Goal: Task Accomplishment & Management: Use online tool/utility

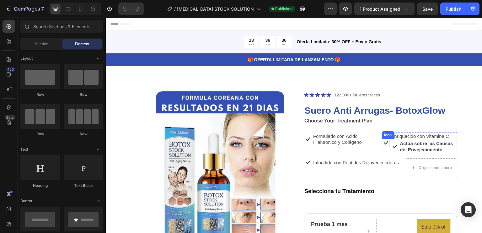
scroll to position [65, 0]
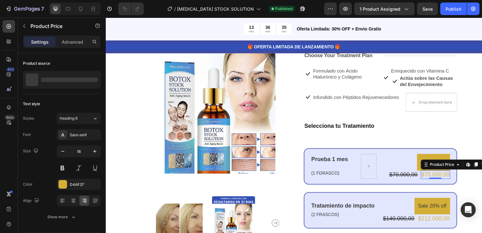
click at [421, 164] on div "Sale 0% off Product Badge $70.000,00 Product Price Product Price $70.000,00 Pro…" at bounding box center [420, 166] width 62 height 25
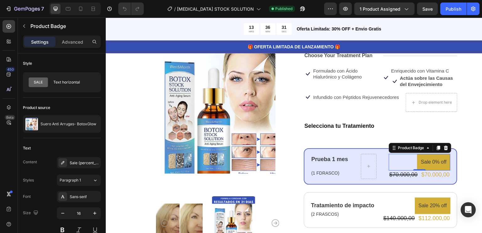
click at [426, 161] on pre "Sale 0% off" at bounding box center [433, 162] width 33 height 17
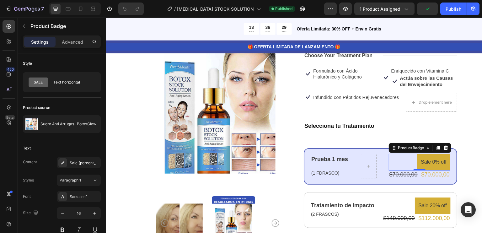
click at [426, 161] on pre "Sale 0% off" at bounding box center [433, 162] width 33 height 17
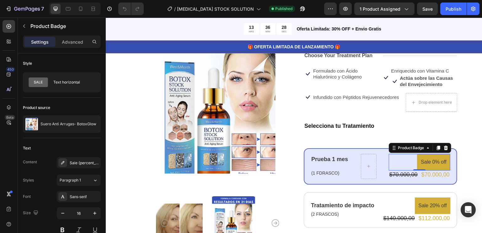
click at [426, 161] on pre "Sale 0% off" at bounding box center [433, 162] width 33 height 17
click at [434, 164] on pre "Sale 0% off" at bounding box center [433, 162] width 33 height 17
click at [426, 163] on pre "Sale 0% off" at bounding box center [433, 162] width 33 height 17
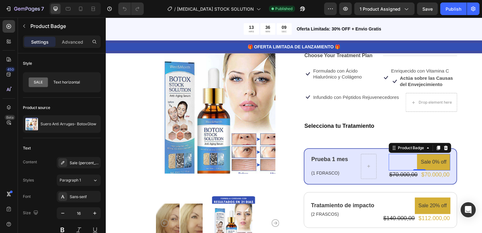
click at [425, 161] on pre "Sale 0% off" at bounding box center [433, 162] width 33 height 17
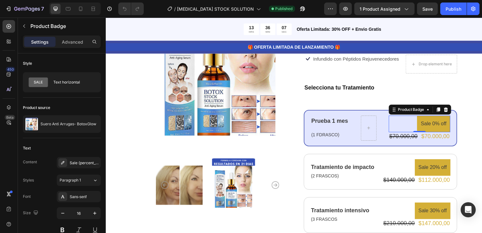
scroll to position [103, 0]
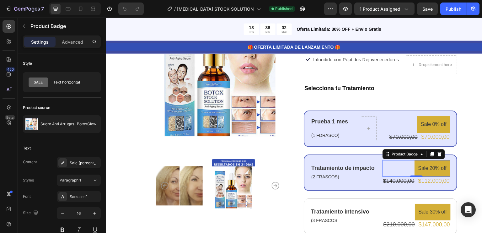
click at [422, 168] on pre "Sale 20% off" at bounding box center [433, 168] width 36 height 17
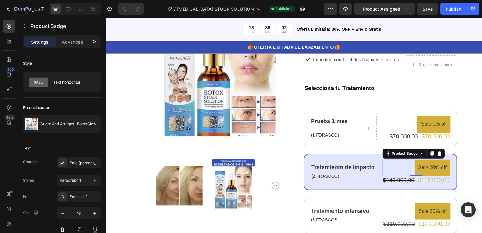
click at [422, 168] on pre "Sale 20% off" at bounding box center [433, 168] width 36 height 17
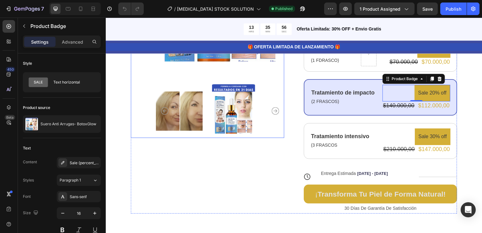
scroll to position [178, 0]
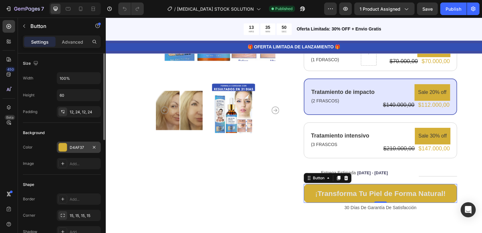
click at [79, 148] on div "D4AF37" at bounding box center [79, 148] width 18 height 6
click at [300, 11] on icon "button" at bounding box center [303, 9] width 6 height 6
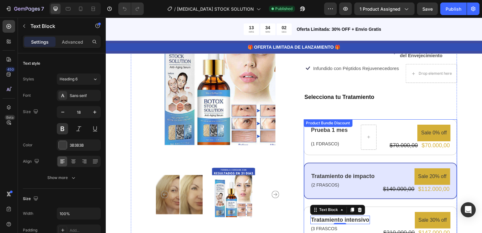
scroll to position [94, 0]
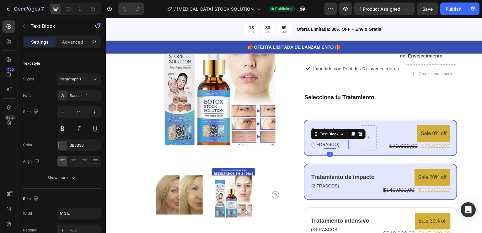
click at [321, 144] on p "(1 FDRASCO)" at bounding box center [330, 145] width 37 height 8
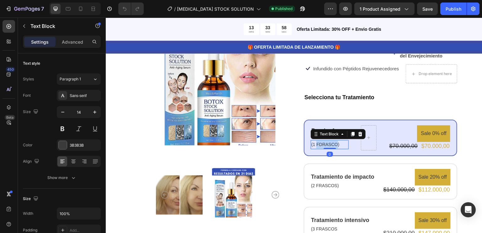
click at [321, 144] on p "(1 FDRASCO)" at bounding box center [330, 145] width 37 height 8
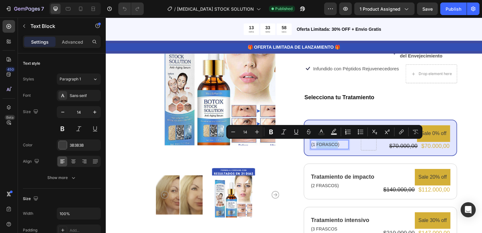
click at [321, 144] on p "(1 FDRASCO)" at bounding box center [330, 145] width 37 height 8
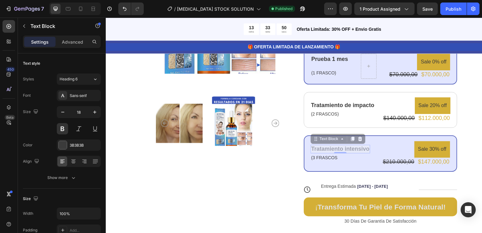
scroll to position [162, 0]
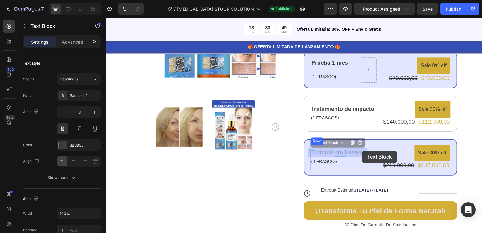
drag, startPoint x: 367, startPoint y: 149, endPoint x: 363, endPoint y: 151, distance: 4.7
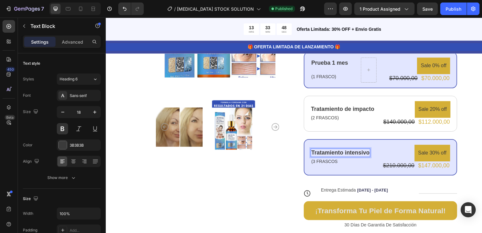
click at [363, 151] on p "Tratamiento intensivo" at bounding box center [341, 152] width 58 height 7
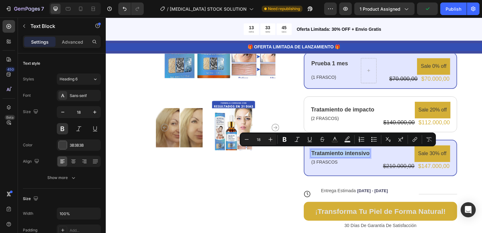
drag, startPoint x: 367, startPoint y: 151, endPoint x: 308, endPoint y: 151, distance: 59.4
click at [311, 151] on div "Tratamiento intensivo" at bounding box center [341, 153] width 60 height 8
copy p "Tratamiento intensivo"
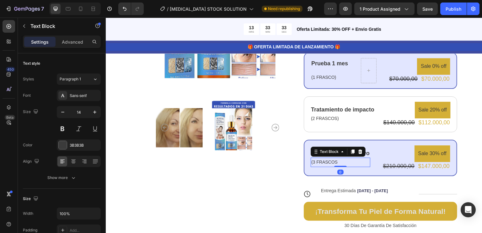
click at [341, 163] on p "(3 FRASCOS" at bounding box center [341, 162] width 58 height 8
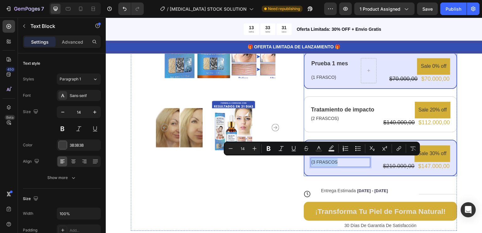
drag, startPoint x: 341, startPoint y: 163, endPoint x: 304, endPoint y: 164, distance: 36.5
click at [304, 164] on div "Tratamiento intensivo Text Block (3 FRASCOS Text Block 0 Sale 30% off Product B…" at bounding box center [381, 158] width 154 height 36
copy p "(3 FRASCOS"
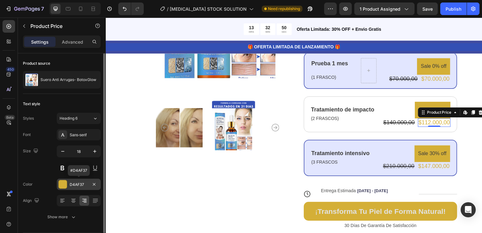
click at [85, 182] on div "D4AF37" at bounding box center [79, 185] width 18 height 6
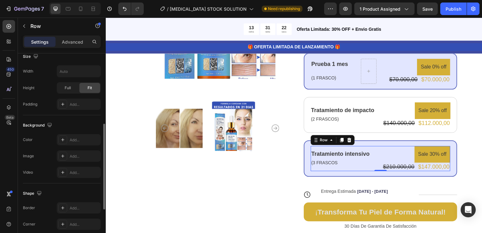
scroll to position [162, 0]
click at [76, 144] on div "Add..." at bounding box center [79, 139] width 44 height 11
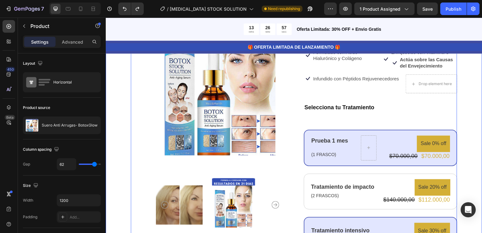
scroll to position [0, 0]
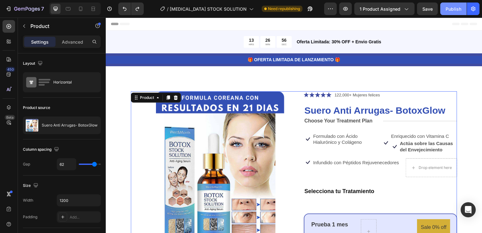
click at [455, 12] on div "Publish" at bounding box center [454, 9] width 16 height 7
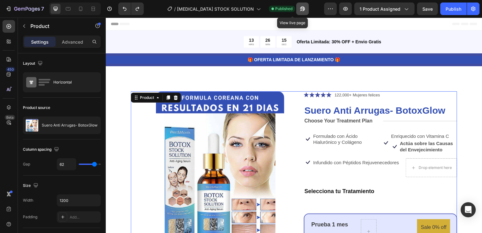
click at [301, 11] on icon "button" at bounding box center [302, 10] width 2 height 2
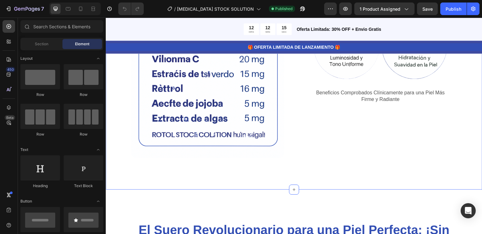
scroll to position [467, 0]
